Goal: Use online tool/utility: Utilize a website feature to perform a specific function

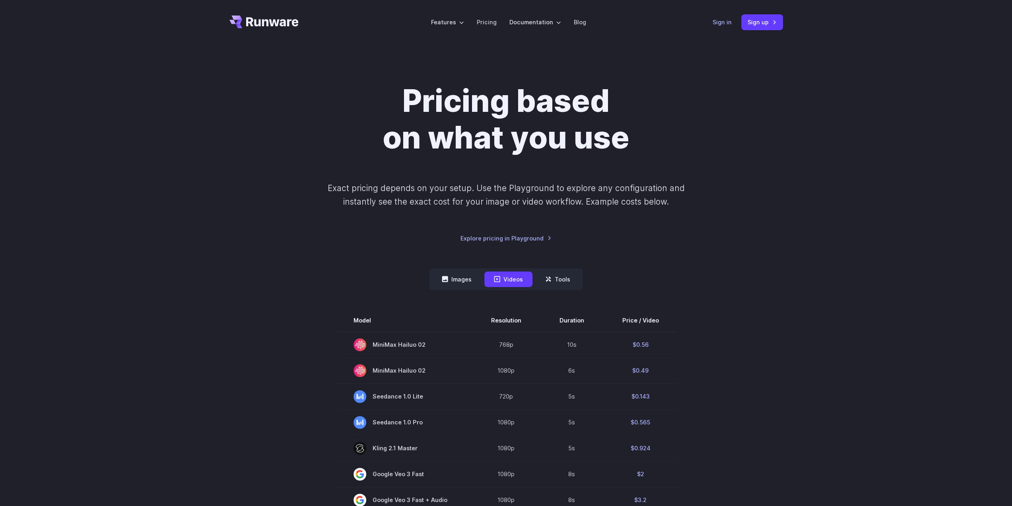
click at [716, 23] on link "Sign in" at bounding box center [722, 22] width 19 height 9
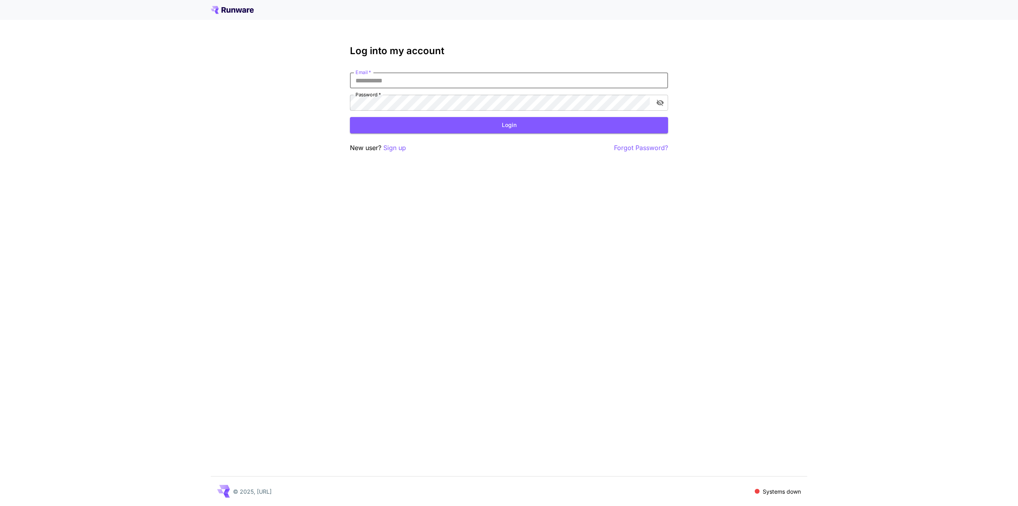
click at [515, 77] on input "Email   *" at bounding box center [509, 80] width 318 height 16
click at [420, 78] on input "Email   *" at bounding box center [509, 80] width 318 height 16
click at [438, 82] on input "Email   *" at bounding box center [509, 80] width 318 height 16
click at [460, 124] on button "Login" at bounding box center [509, 125] width 318 height 16
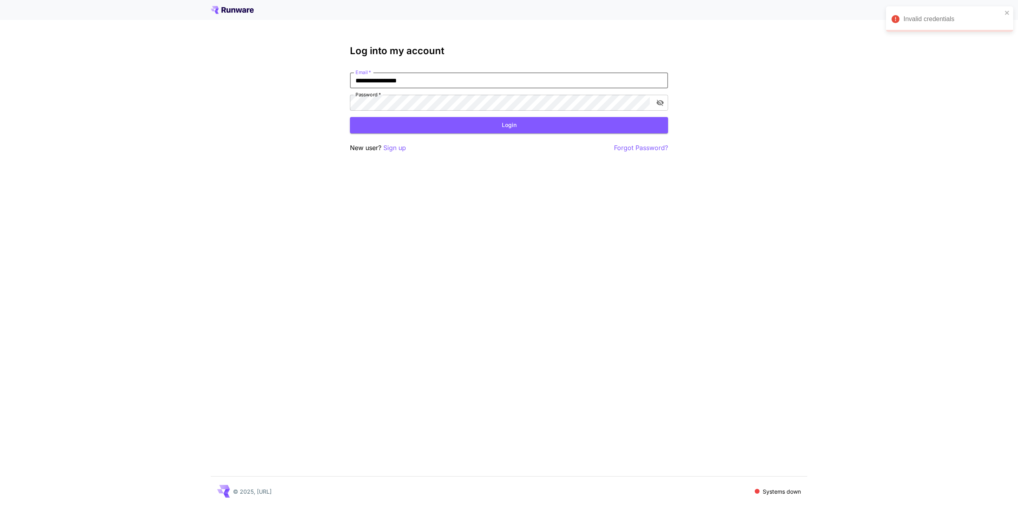
click at [430, 83] on input "**********" at bounding box center [509, 80] width 318 height 16
type input "**********"
click button "Login" at bounding box center [509, 125] width 318 height 16
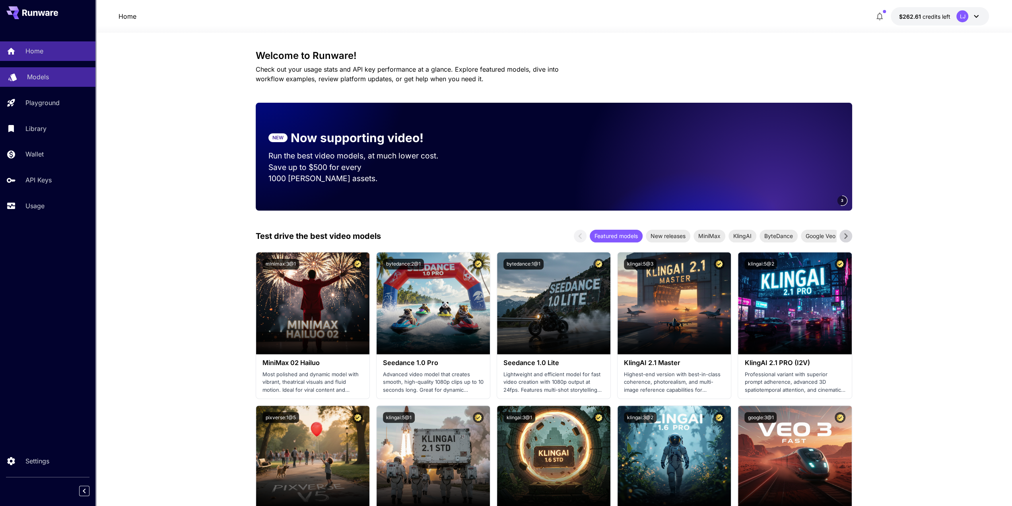
click at [69, 84] on link "Models" at bounding box center [47, 76] width 95 height 19
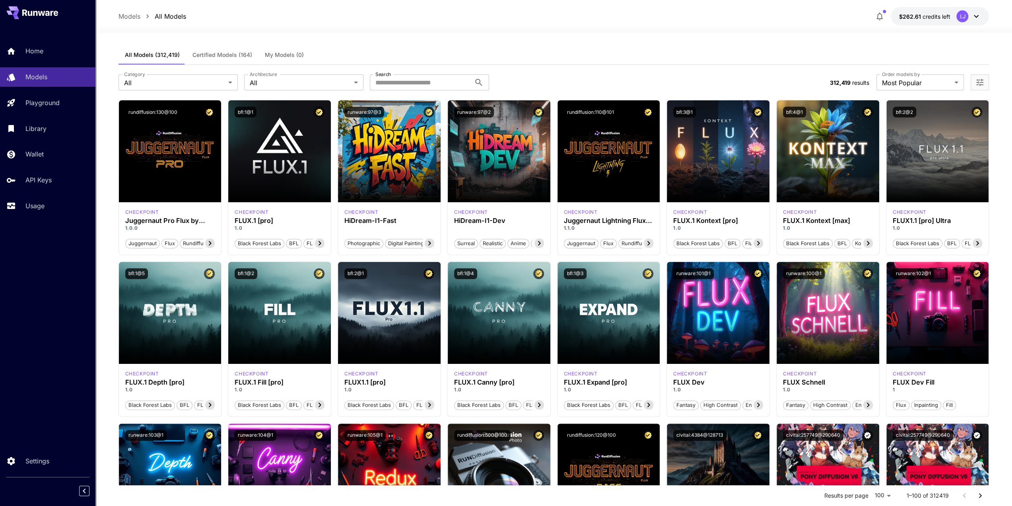
drag, startPoint x: 1000, startPoint y: 78, endPoint x: 992, endPoint y: 79, distance: 7.7
click at [981, 86] on icon "Open more filters" at bounding box center [980, 83] width 10 height 10
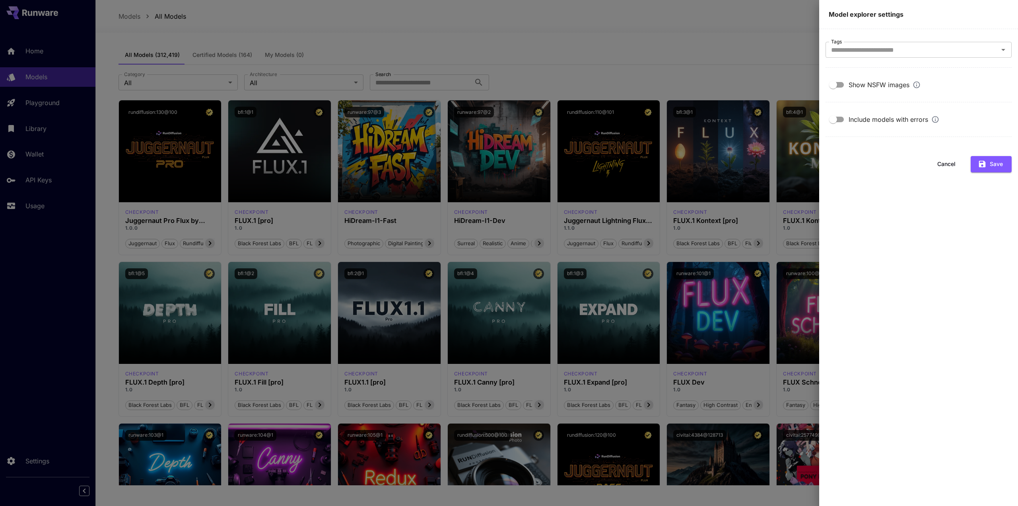
click at [864, 84] on div "Show NSFW images" at bounding box center [885, 85] width 72 height 10
click at [995, 169] on button "Save" at bounding box center [991, 164] width 41 height 16
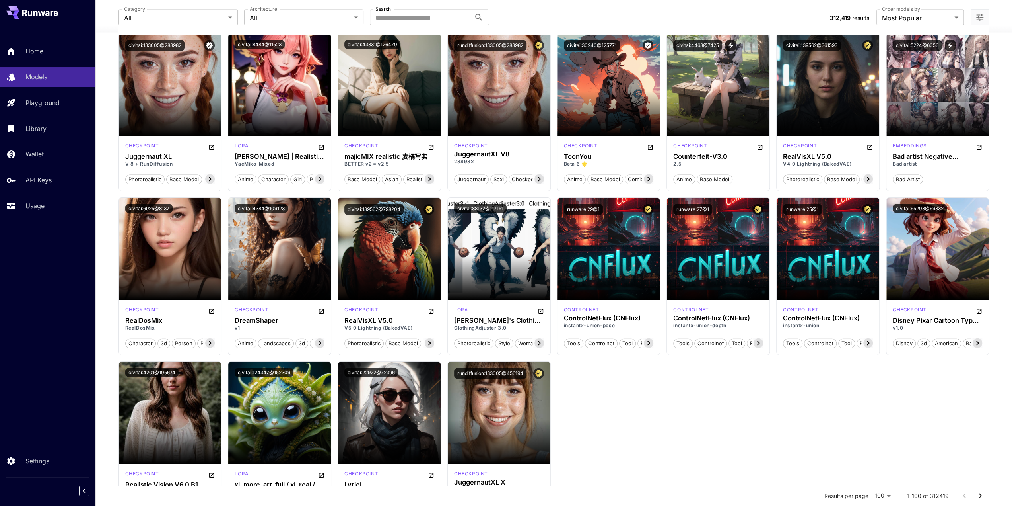
scroll to position [1770, 0]
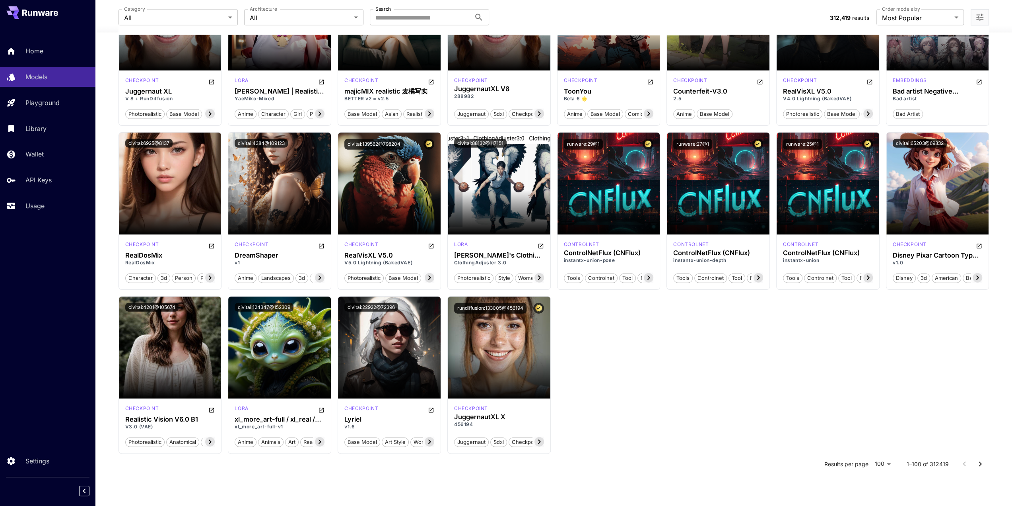
click at [986, 456] on button "Go to next page" at bounding box center [981, 464] width 16 height 16
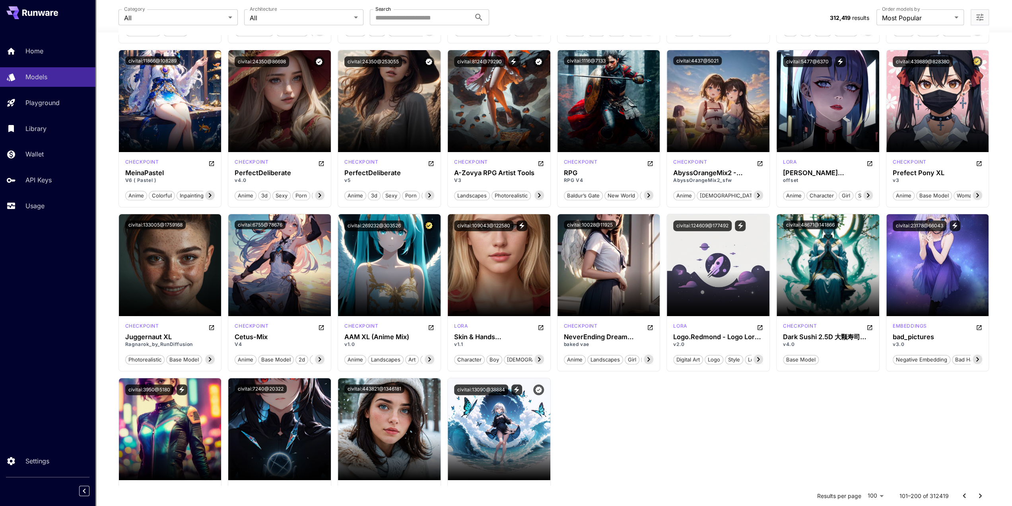
scroll to position [1750, 0]
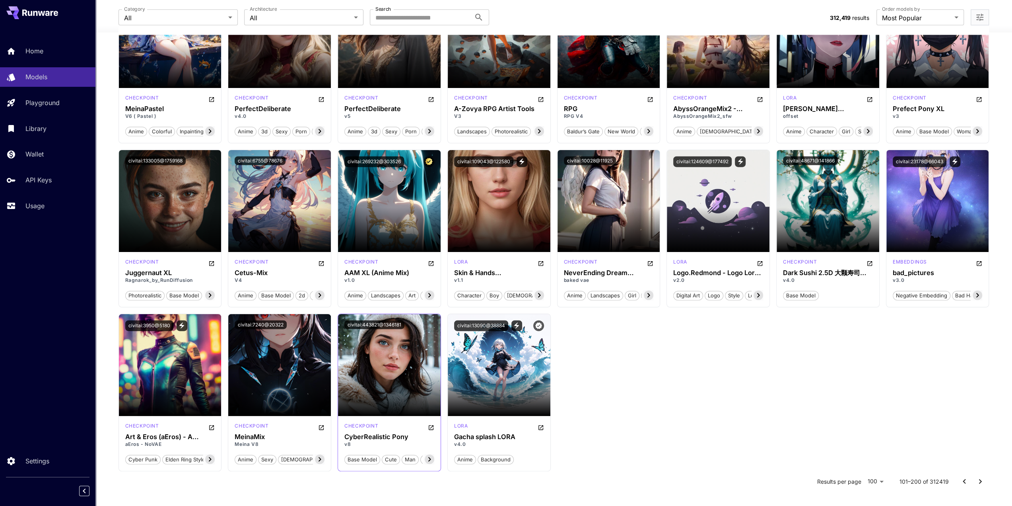
click at [383, 416] on div "checkpoint CyberRealistic Pony v8 base model cute man realistic women pony xl" at bounding box center [389, 443] width 103 height 55
click at [386, 427] on div "checkpoint" at bounding box center [389, 427] width 90 height 10
click at [386, 433] on h3 "CyberRealistic Pony" at bounding box center [389, 437] width 90 height 8
click at [389, 320] on button "civitai:443821@1346181" at bounding box center [374, 324] width 60 height 9
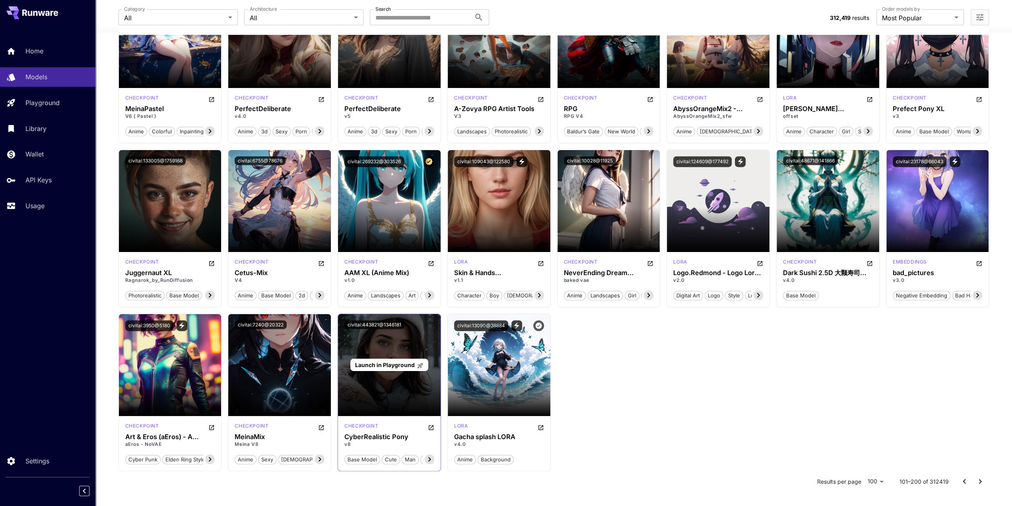
click at [392, 360] on p "Launch in Playground" at bounding box center [389, 364] width 69 height 8
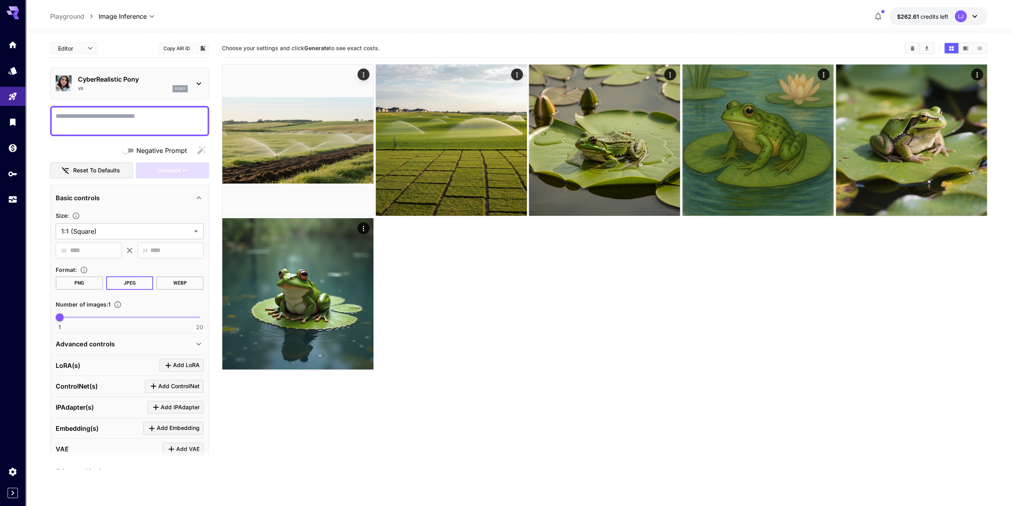
drag, startPoint x: 711, startPoint y: 324, endPoint x: 704, endPoint y: 319, distance: 9.2
drag, startPoint x: 689, startPoint y: 318, endPoint x: 674, endPoint y: 315, distance: 15.4
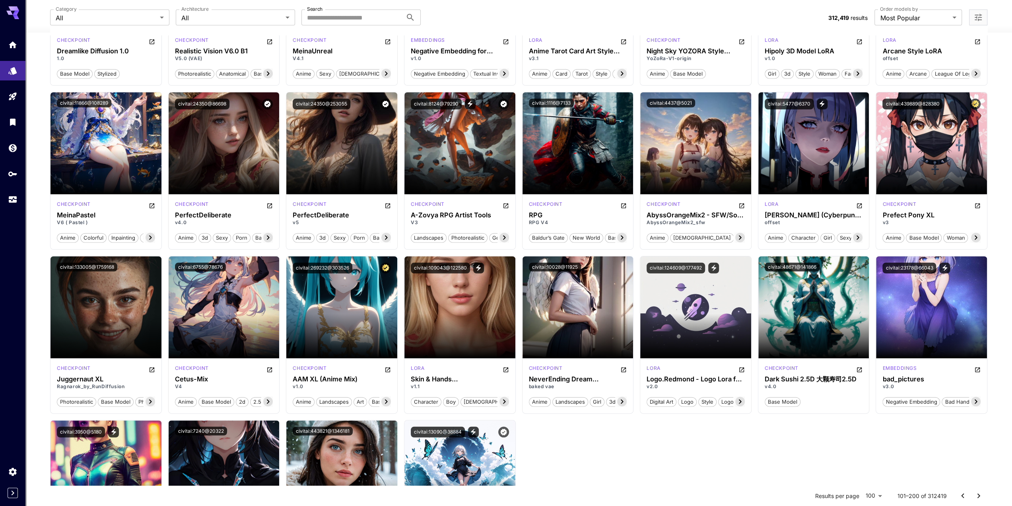
scroll to position [2251, 0]
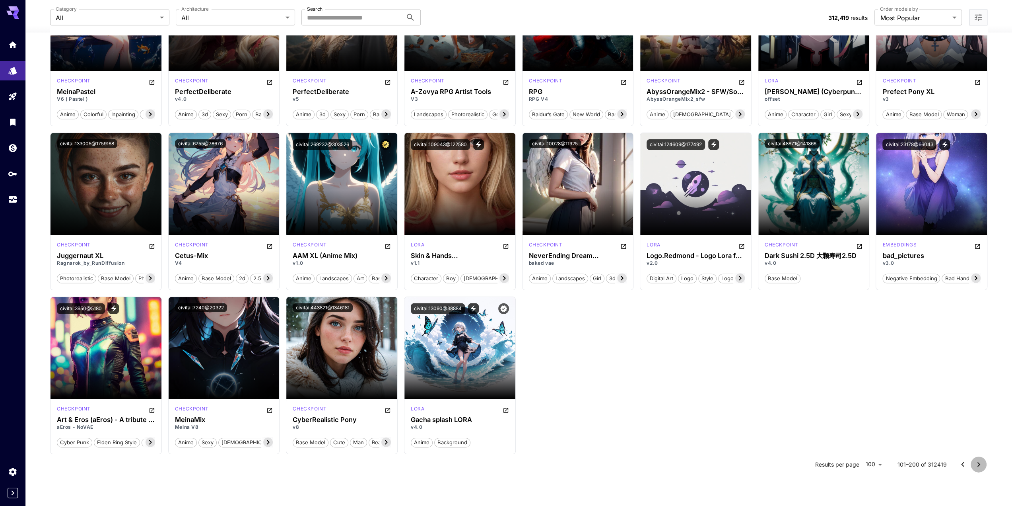
click at [975, 459] on icon "Go to next page" at bounding box center [979, 464] width 10 height 10
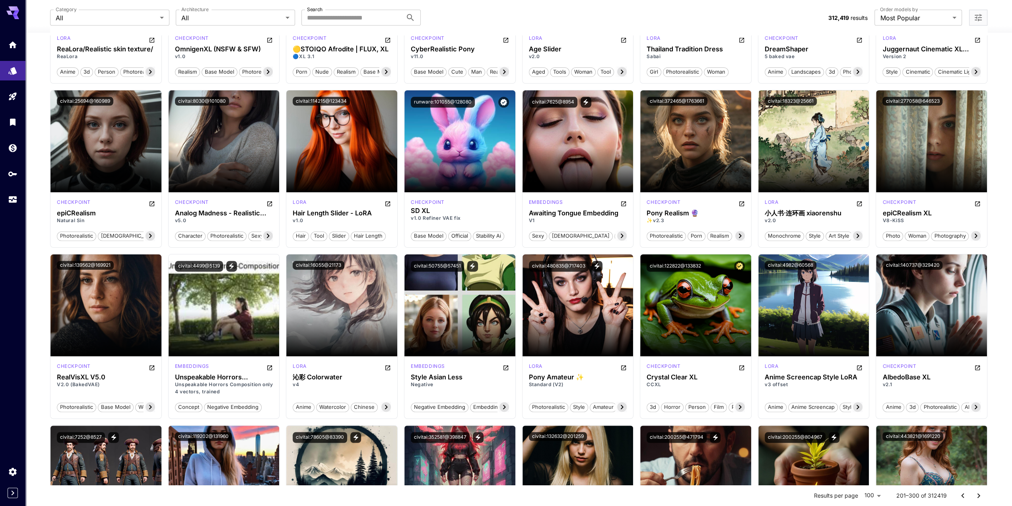
scroll to position [1154, 0]
